Goal: Task Accomplishment & Management: Complete application form

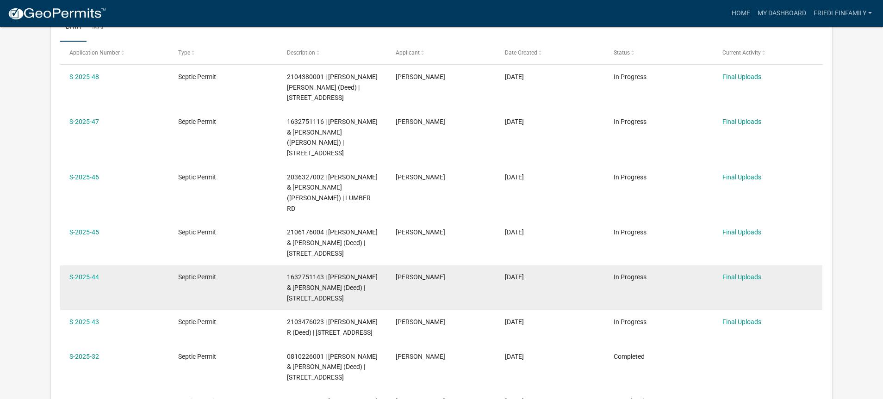
scroll to position [165, 0]
click at [738, 273] on link "Final Uploads" at bounding box center [741, 276] width 39 height 7
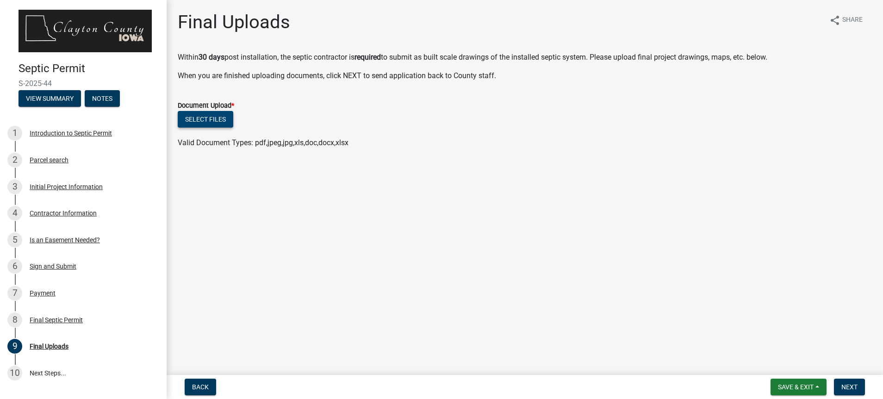
click at [208, 118] on button "Select files" at bounding box center [206, 119] width 56 height 17
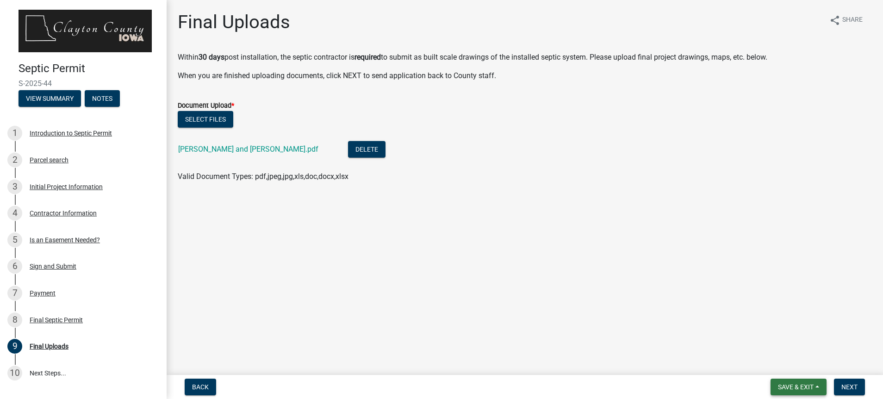
click at [801, 385] on span "Save & Exit" at bounding box center [796, 387] width 36 height 7
click at [791, 363] on button "Save & Exit" at bounding box center [789, 363] width 74 height 22
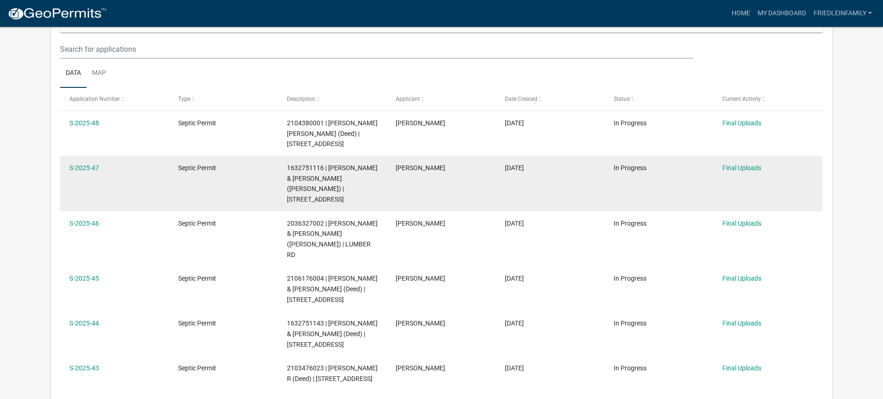
scroll to position [121, 0]
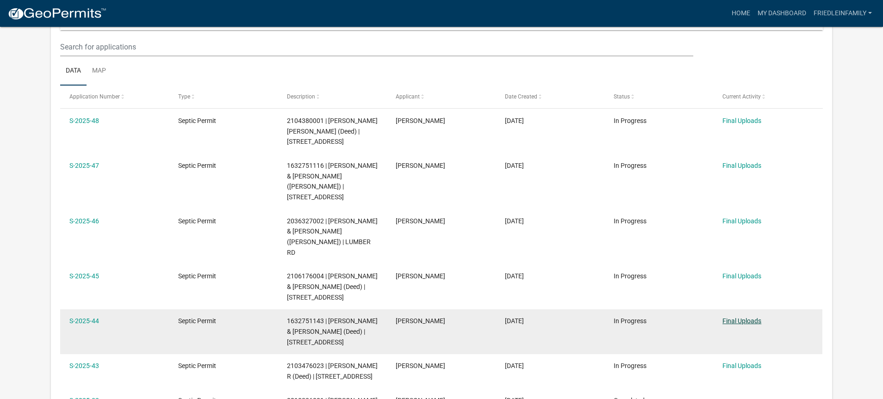
click at [740, 317] on link "Final Uploads" at bounding box center [741, 320] width 39 height 7
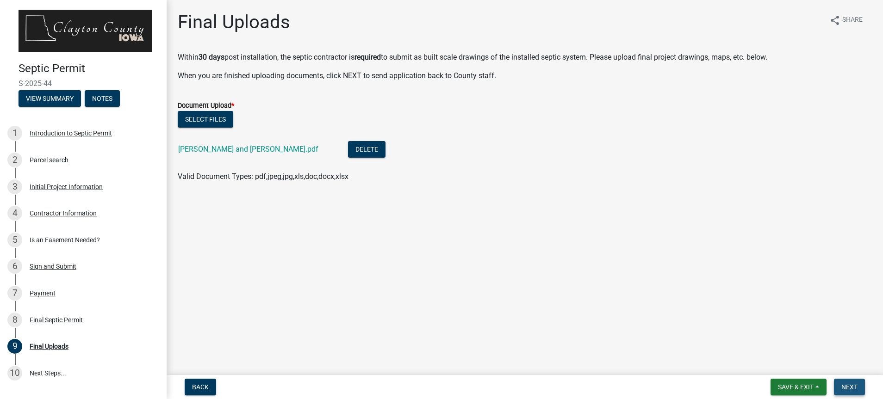
click at [850, 386] on span "Next" at bounding box center [849, 387] width 16 height 7
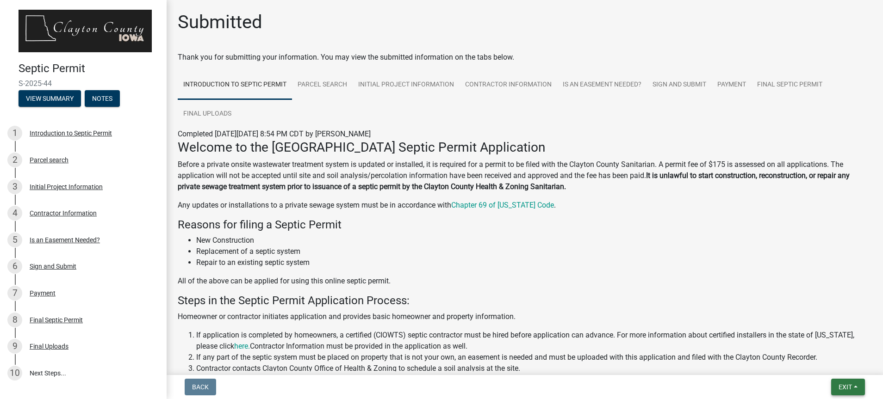
click at [853, 385] on button "Exit" at bounding box center [848, 387] width 34 height 17
click at [835, 364] on button "Save & Exit" at bounding box center [828, 363] width 74 height 22
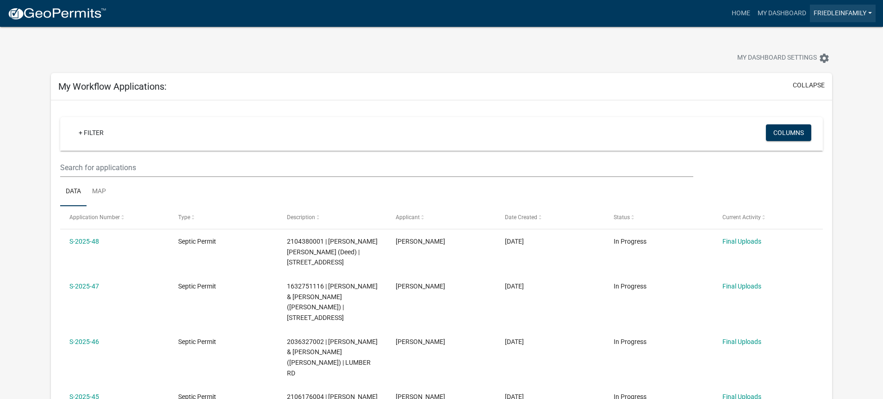
click at [870, 12] on link "friedleinfamily" at bounding box center [843, 14] width 66 height 18
click at [822, 69] on link "Logout" at bounding box center [838, 68] width 74 height 22
